Goal: Task Accomplishment & Management: Use online tool/utility

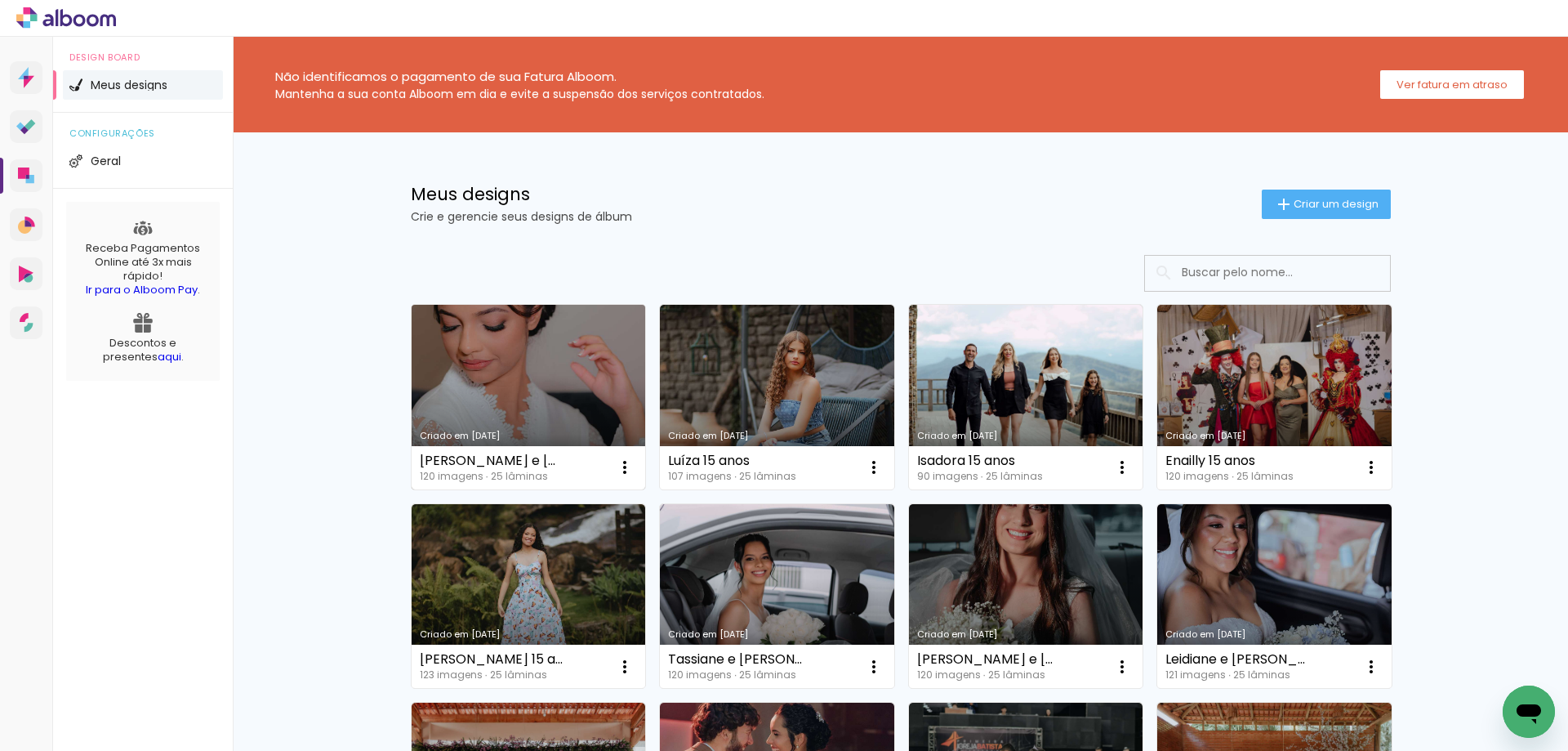
click at [508, 385] on link "Criado em [DATE]" at bounding box center [529, 397] width 235 height 184
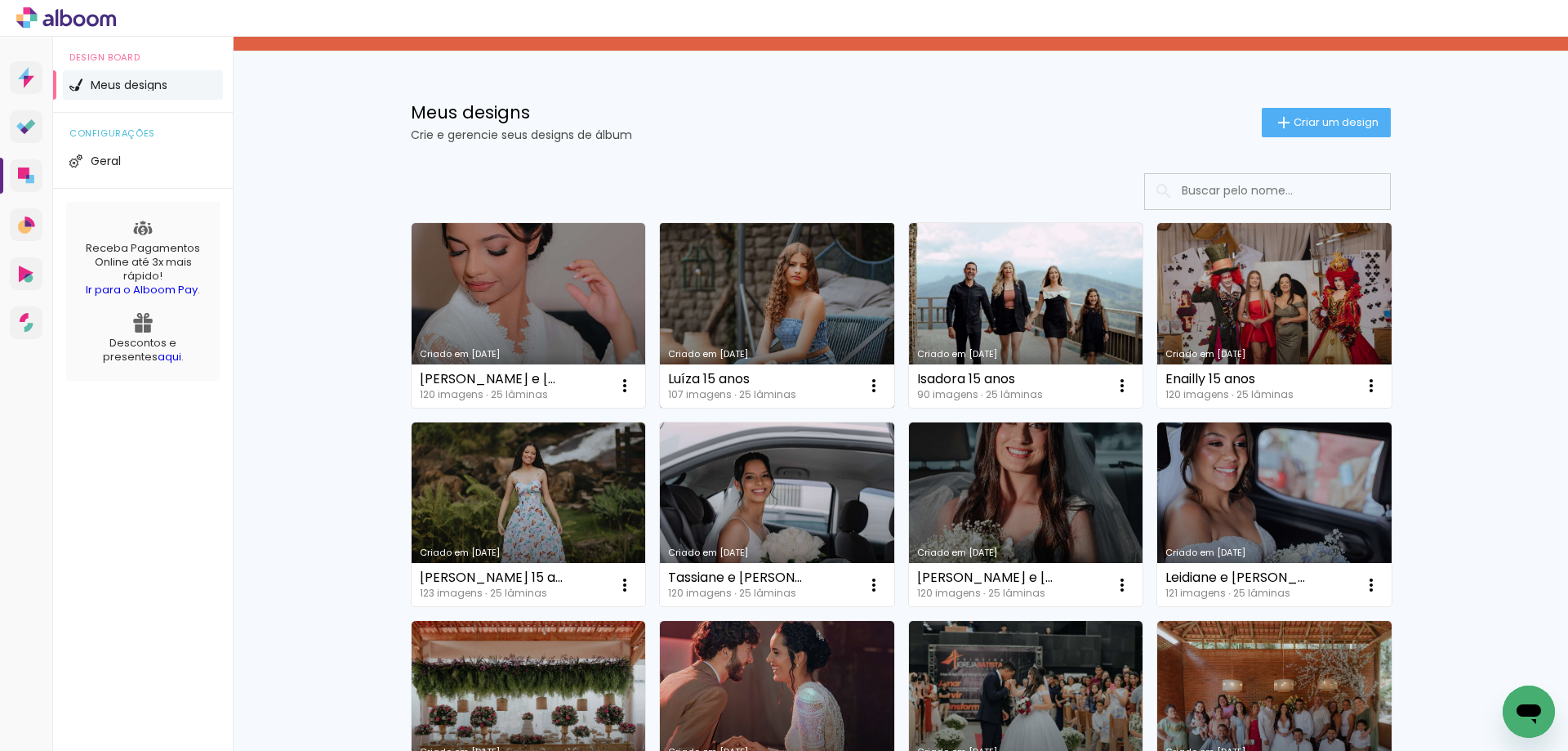
click at [762, 309] on link "Criado em [DATE]" at bounding box center [777, 315] width 235 height 184
